Goal: Task Accomplishment & Management: Manage account settings

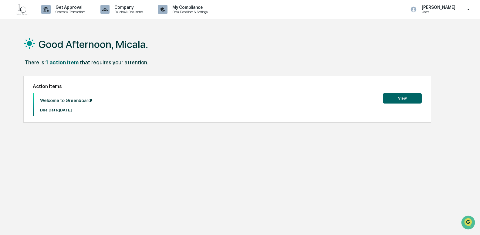
click at [397, 96] on button "View" at bounding box center [402, 98] width 39 height 10
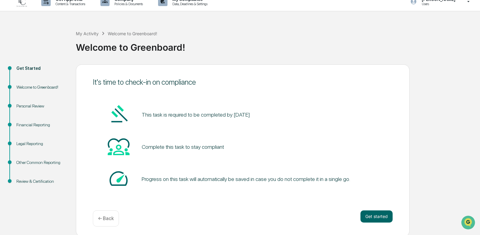
scroll to position [10, 0]
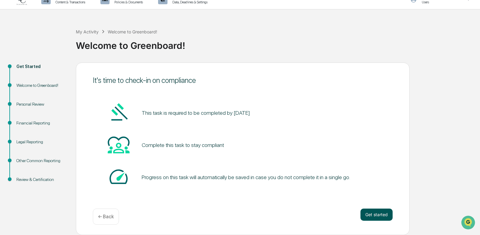
click at [374, 214] on button "Get started" at bounding box center [376, 214] width 32 height 12
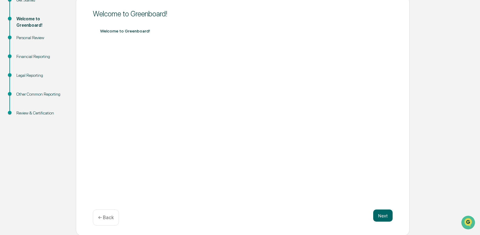
scroll to position [77, 0]
click at [37, 40] on div "Personal Review" at bounding box center [41, 44] width 59 height 19
drag, startPoint x: 390, startPoint y: 202, endPoint x: 374, endPoint y: 231, distance: 33.3
click at [389, 204] on div "Welcome to Greenboard! Welcome to Greenboard! Next ← Back" at bounding box center [243, 115] width 334 height 240
click at [382, 210] on button "Next" at bounding box center [382, 214] width 19 height 12
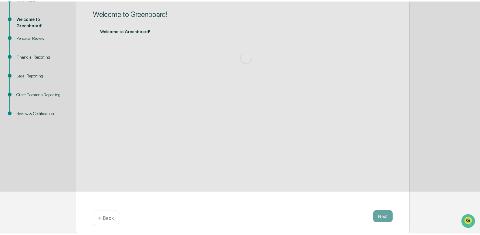
scroll to position [10, 0]
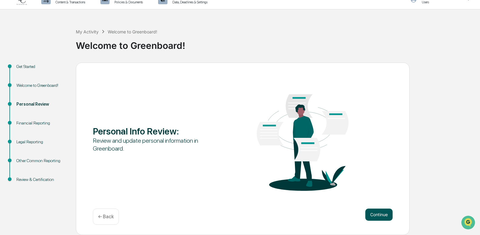
click at [370, 213] on button "Continue" at bounding box center [378, 214] width 27 height 12
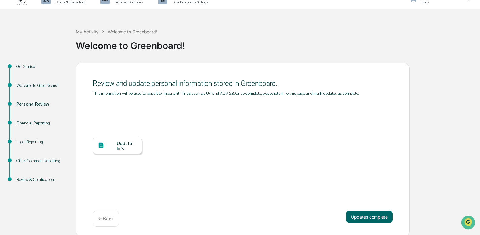
click at [124, 144] on div "Update Info" at bounding box center [127, 146] width 20 height 10
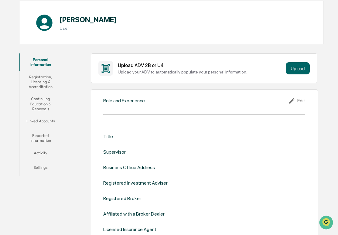
scroll to position [61, 0]
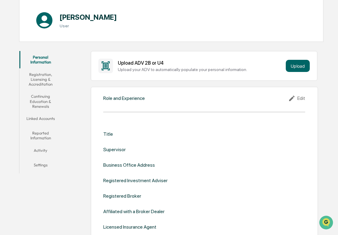
click at [110, 134] on div "Title" at bounding box center [108, 134] width 10 height 6
click at [111, 134] on div "Title" at bounding box center [108, 134] width 10 height 6
click at [106, 130] on div "Title Supervisor Business Office Address Registered Investment Adviser Register…" at bounding box center [204, 180] width 202 height 117
click at [305, 96] on div "Edit" at bounding box center [296, 98] width 17 height 7
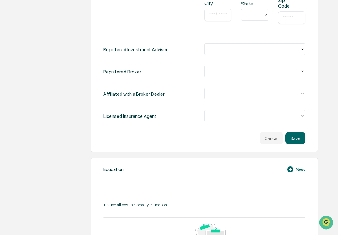
scroll to position [303, 0]
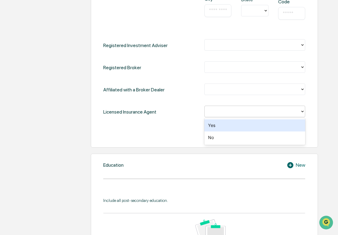
click at [237, 116] on div at bounding box center [254, 112] width 101 height 12
click at [229, 127] on div "Yes" at bounding box center [254, 125] width 101 height 12
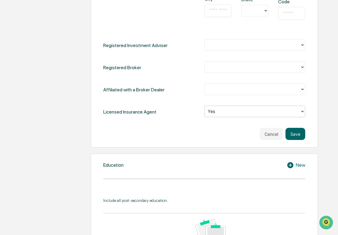
scroll to position [273, 0]
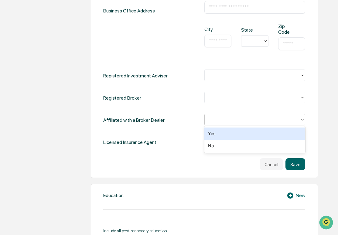
click at [222, 118] on div at bounding box center [251, 119] width 89 height 7
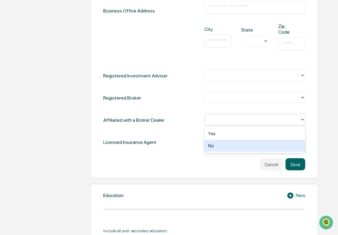
click at [214, 147] on div "No" at bounding box center [254, 146] width 101 height 12
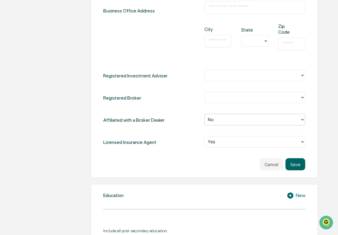
click at [220, 101] on div at bounding box center [252, 97] width 96 height 9
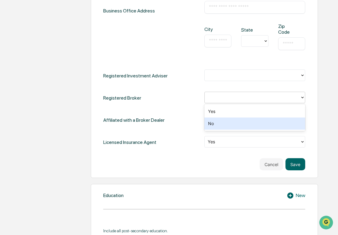
click at [215, 124] on div "No" at bounding box center [254, 123] width 101 height 12
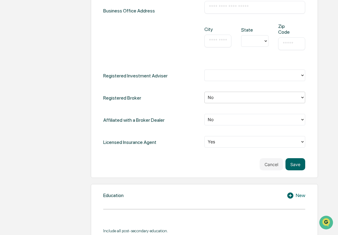
click at [233, 77] on div at bounding box center [251, 75] width 89 height 7
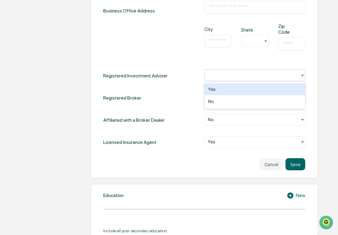
click at [223, 91] on div "Yes" at bounding box center [254, 89] width 101 height 12
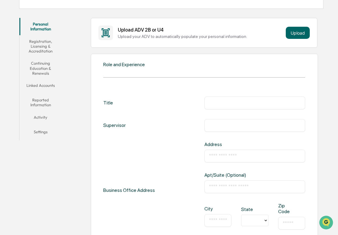
scroll to position [91, 0]
